Goal: Go to known website: Access a specific website the user already knows

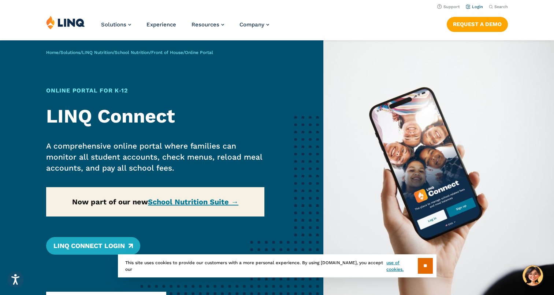
click at [474, 8] on link "Login" at bounding box center [474, 6] width 17 height 5
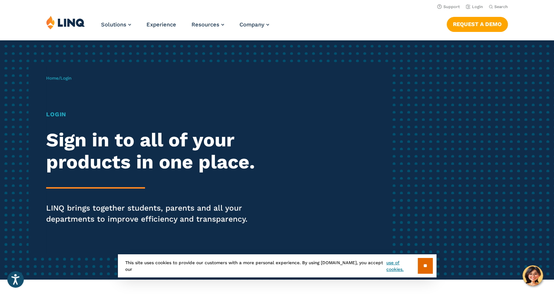
drag, startPoint x: 75, startPoint y: 123, endPoint x: 105, endPoint y: 148, distance: 39.5
click at [79, 131] on div "Login Sign in to all of your products in one place. LINQ brings together studen…" at bounding box center [153, 177] width 214 height 135
click at [106, 148] on h2 "Sign in to all of your products in one place." at bounding box center [153, 151] width 214 height 44
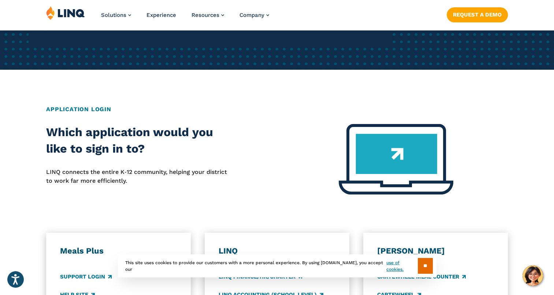
scroll to position [366, 0]
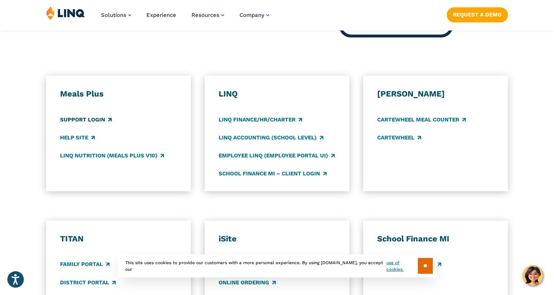
click at [89, 122] on link "Support Login" at bounding box center [86, 119] width 52 height 8
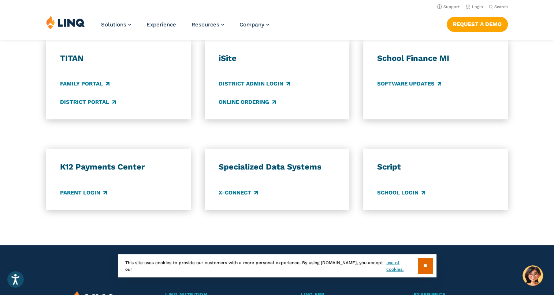
scroll to position [542, 0]
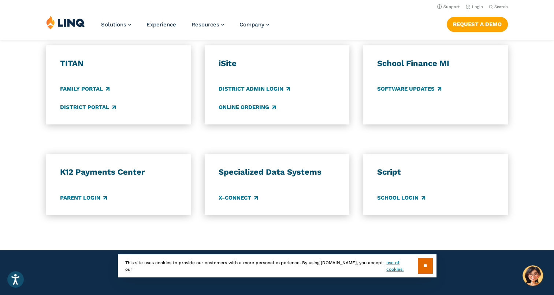
click at [78, 192] on div "K12 Payments Center Parent Login" at bounding box center [118, 184] width 117 height 35
click at [78, 195] on link "Parent Login" at bounding box center [83, 197] width 47 height 8
